Goal: Navigation & Orientation: Find specific page/section

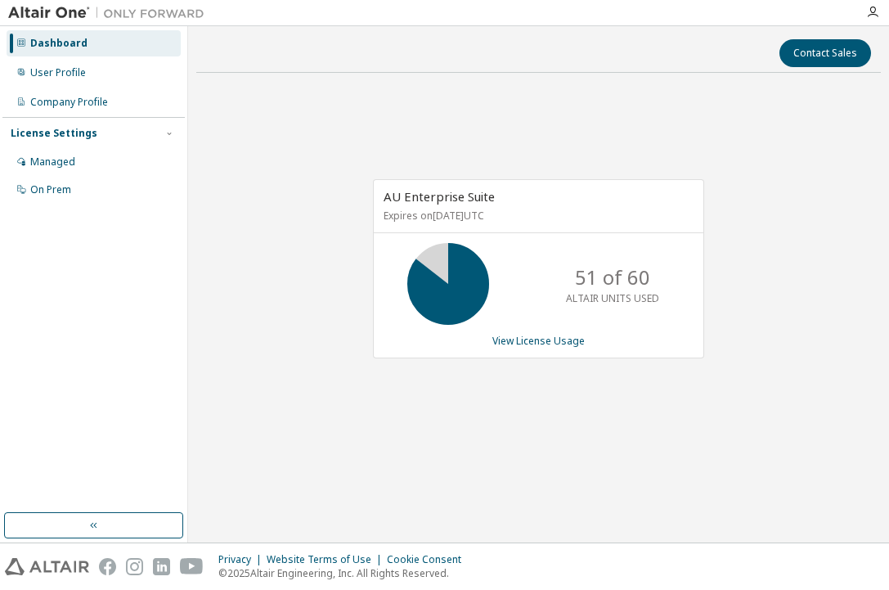
click at [95, 370] on div "Dashboard User Profile Company Profile License Settings Managed On Prem" at bounding box center [93, 270] width 182 height 482
